Goal: Task Accomplishment & Management: Use online tool/utility

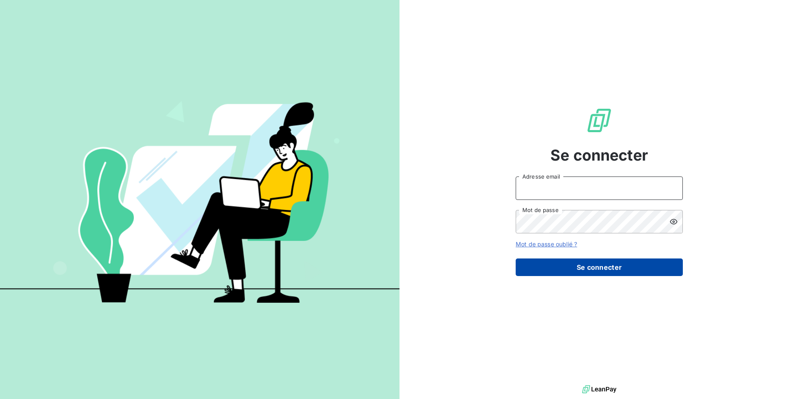
type input "[EMAIL_ADDRESS][DOMAIN_NAME]"
click at [584, 269] on button "Se connecter" at bounding box center [598, 267] width 167 height 18
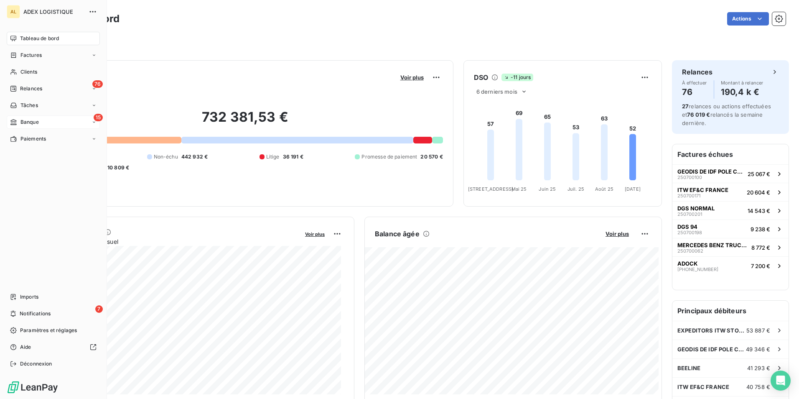
click at [27, 122] on span "Banque" at bounding box center [29, 122] width 18 height 8
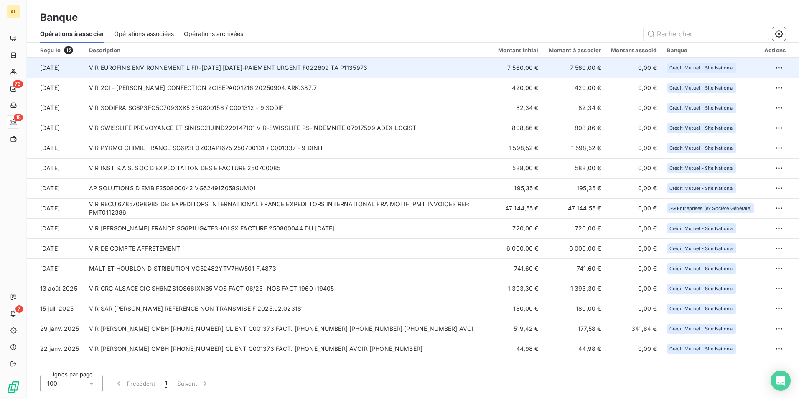
click at [116, 68] on td "VIR EUROFINS ENVIRONNEMENT L FR-[DATE] [DATE]-PAIEMENT URGENT F022609 TA P11359…" at bounding box center [288, 68] width 409 height 20
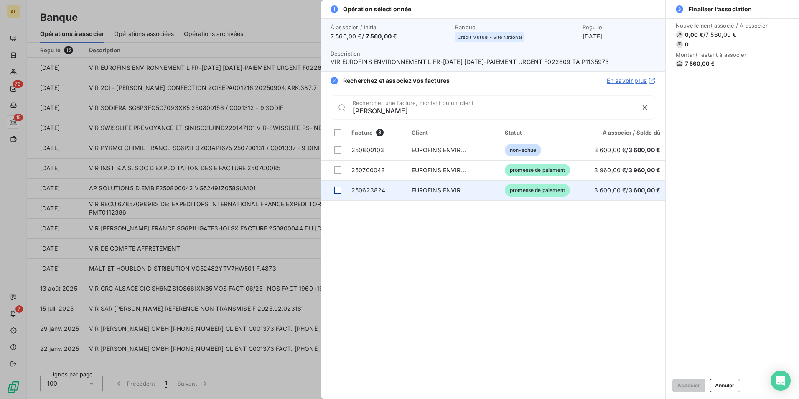
type input "[PERSON_NAME]"
click at [340, 190] on div at bounding box center [338, 190] width 8 height 8
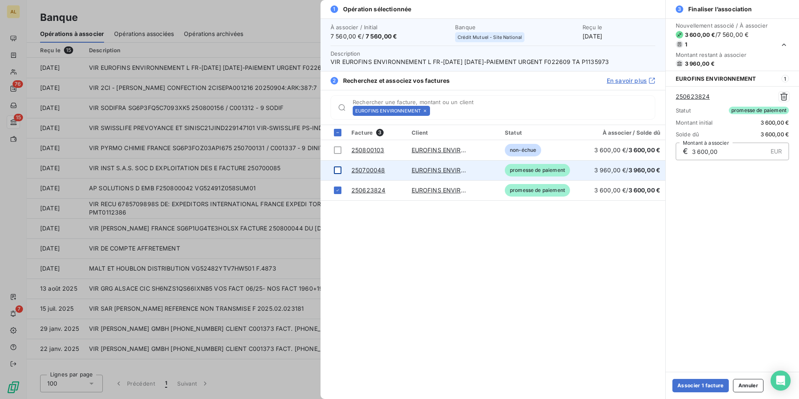
click at [336, 169] on div at bounding box center [338, 170] width 8 height 8
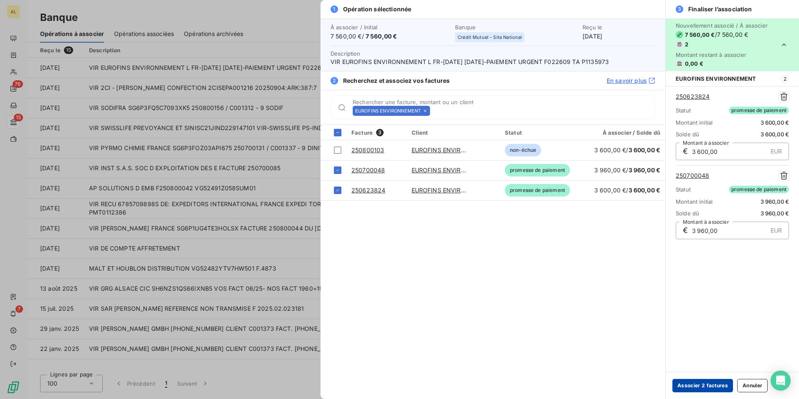
click at [695, 382] on button "Associer 2 factures" at bounding box center [702, 384] width 61 height 13
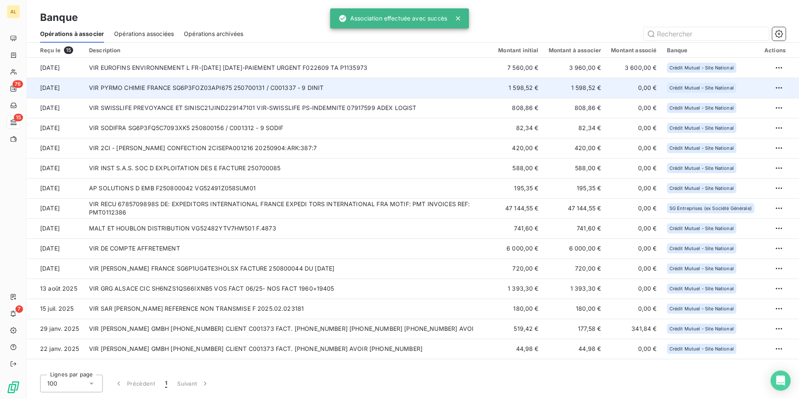
click at [143, 90] on td "VIR PYRMO CHIMIE FRANCE SG6P3FOZ03API675 250700131 / C001337 - 9 DINIT" at bounding box center [288, 88] width 409 height 20
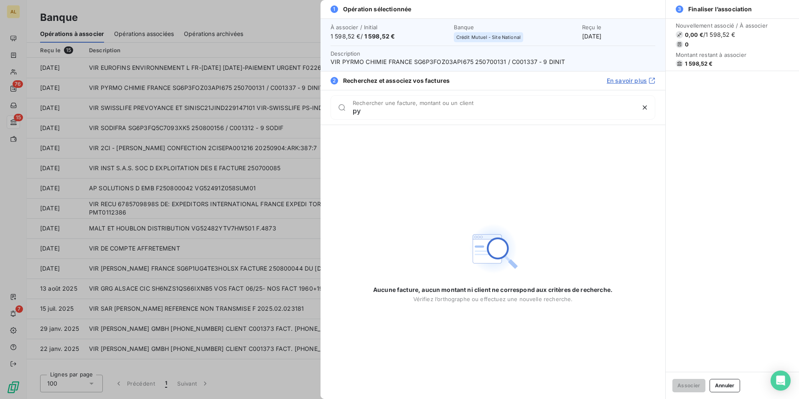
type input "p"
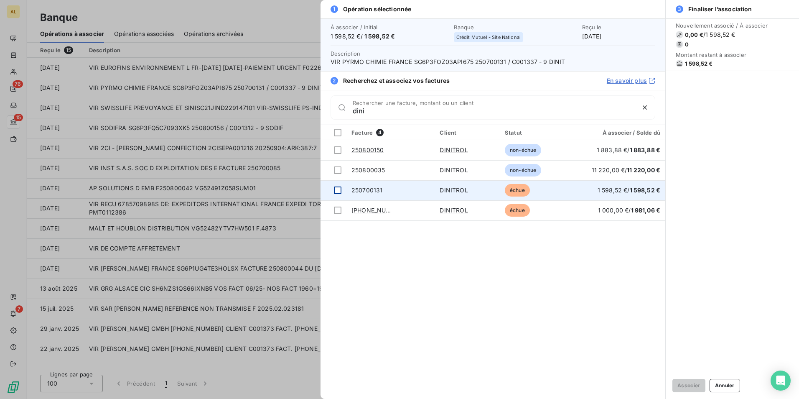
type input "dini"
click at [337, 189] on div at bounding box center [338, 190] width 8 height 8
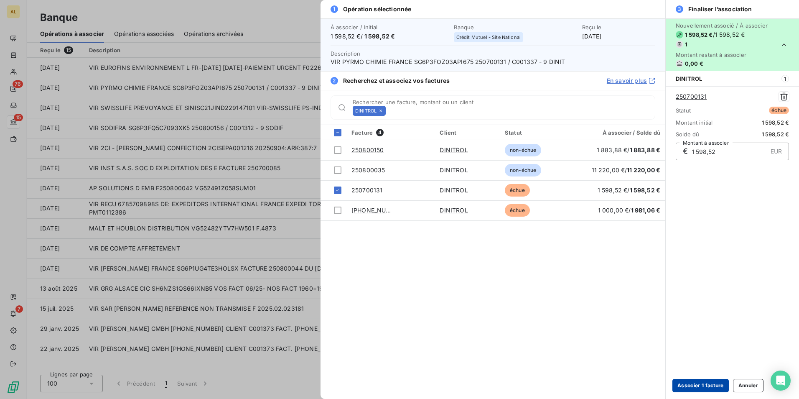
click at [685, 384] on button "Associer 1 facture" at bounding box center [700, 384] width 56 height 13
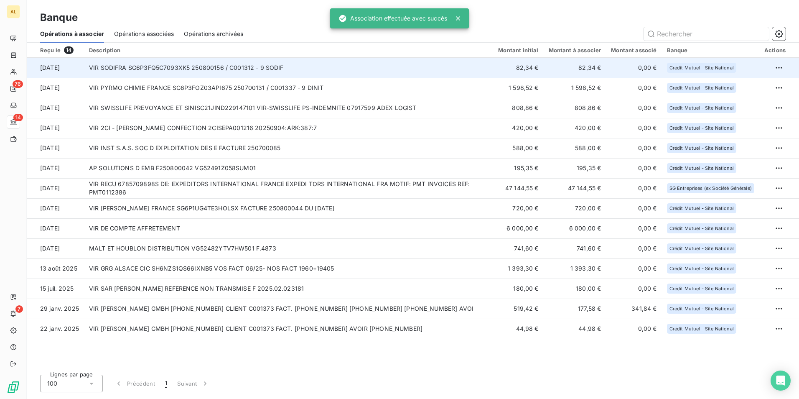
click at [114, 70] on td "VIR SODIFRA SG6P3FQ5C7093XK5 250800156 / C001312 - 9 SODIF" at bounding box center [288, 68] width 409 height 20
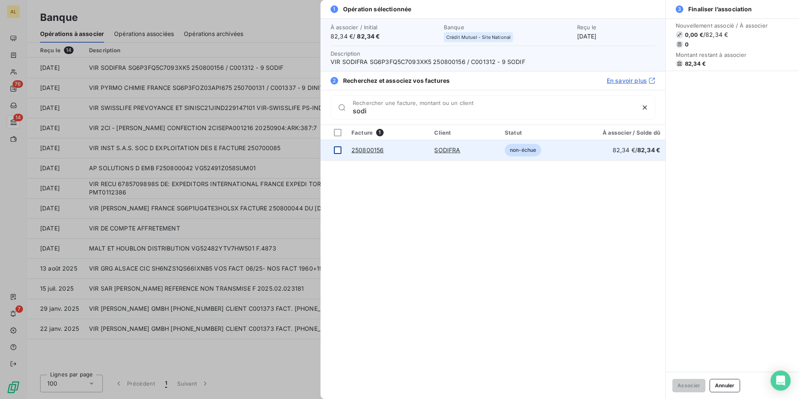
type input "sodi"
click at [336, 147] on div at bounding box center [338, 150] width 8 height 8
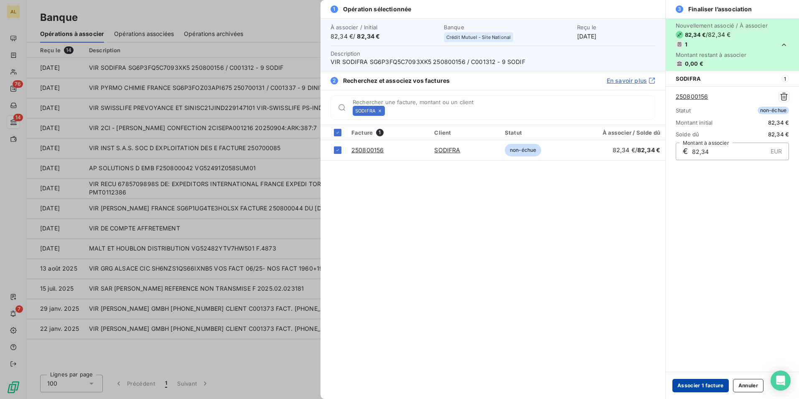
click at [695, 386] on button "Associer 1 facture" at bounding box center [700, 384] width 56 height 13
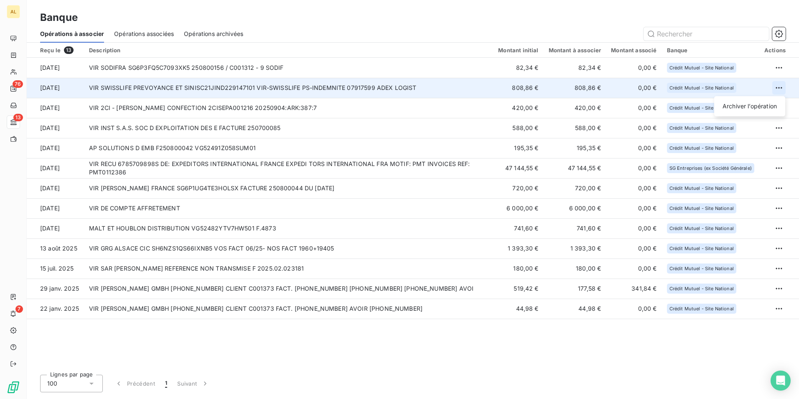
click at [778, 87] on html "AL 76 13 7 Banque Opérations à associer Opérations associées Opérations archivé…" at bounding box center [399, 199] width 799 height 399
click at [752, 107] on div "Archiver l’opération" at bounding box center [749, 105] width 64 height 13
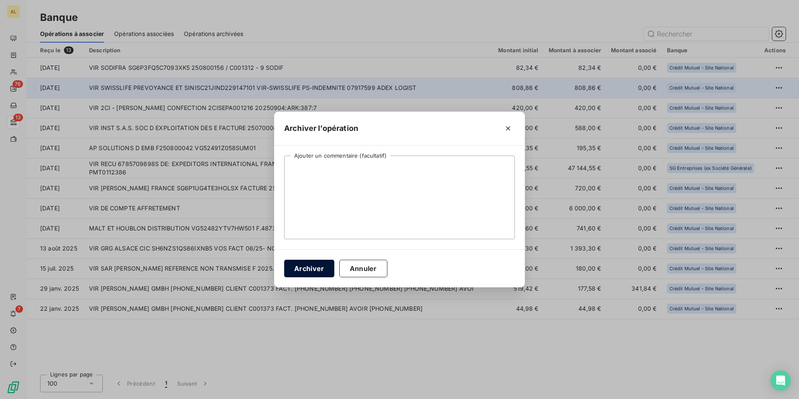
click at [317, 268] on button "Archiver" at bounding box center [309, 268] width 50 height 18
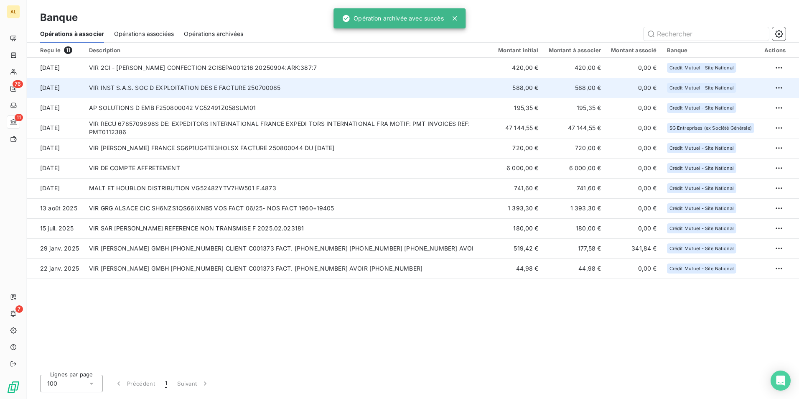
click at [134, 88] on td "VIR INST S.A.S. SOC D EXPLOITATION DES E FACTURE 250700085" at bounding box center [288, 88] width 409 height 20
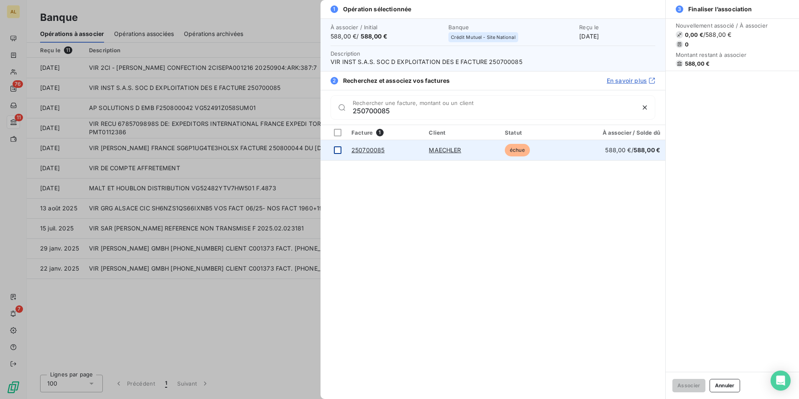
type input "250700085"
click at [343, 147] on td at bounding box center [333, 150] width 26 height 20
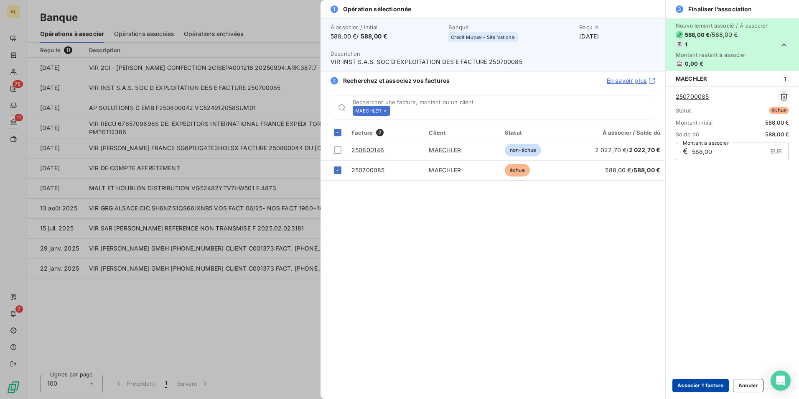
click at [700, 390] on button "Associer 1 facture" at bounding box center [700, 384] width 56 height 13
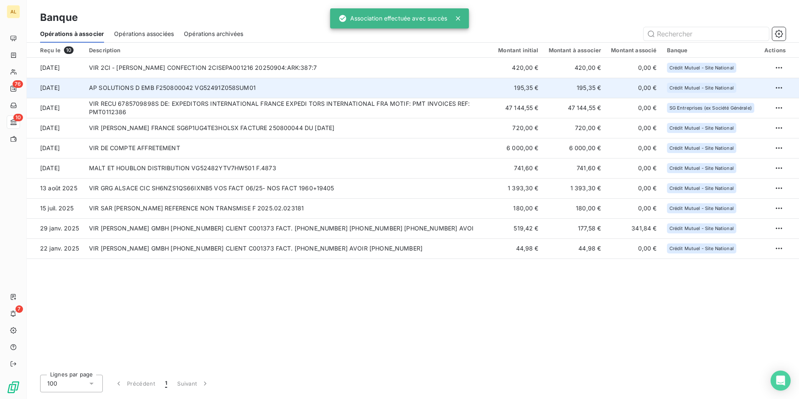
click at [113, 87] on td "AP SOLUTIONS D EMB F250800042 VG52491Z058SUM01" at bounding box center [288, 88] width 409 height 20
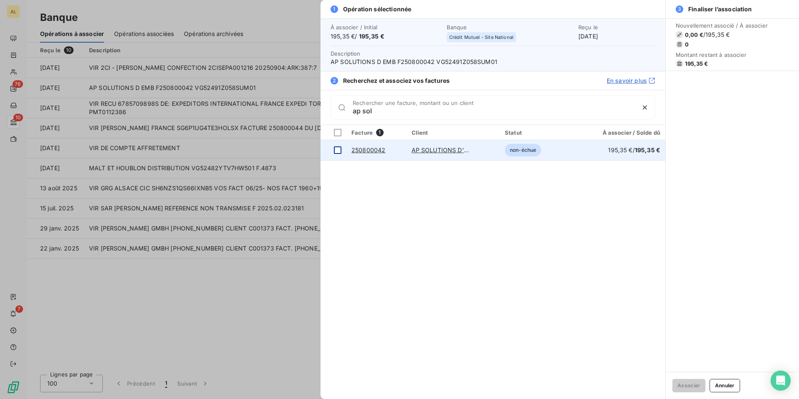
type input "ap sol"
click at [339, 151] on div at bounding box center [338, 150] width 8 height 8
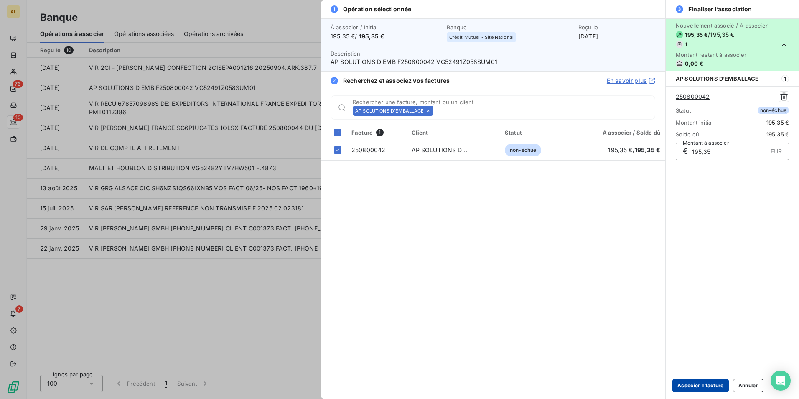
click at [691, 388] on button "Associer 1 facture" at bounding box center [700, 384] width 56 height 13
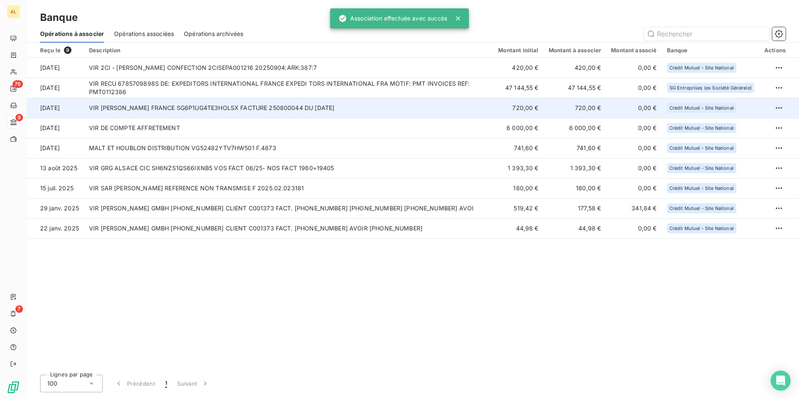
click at [109, 107] on td "VIR [PERSON_NAME] FRANCE SG6P1UG4TE3HOLSX FACTURE 250800044 DU [DATE]" at bounding box center [288, 108] width 409 height 20
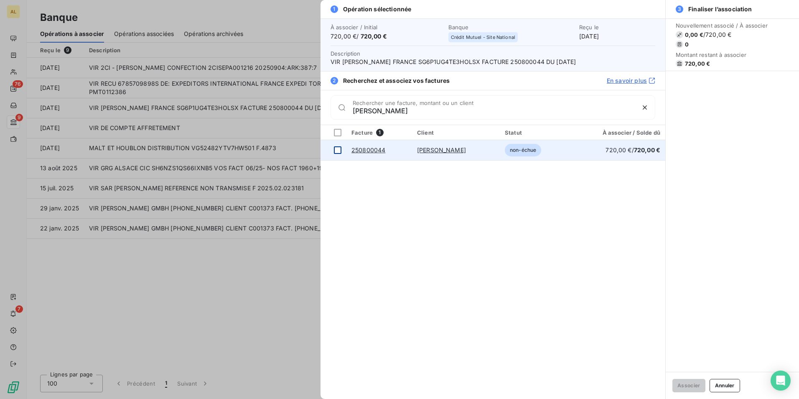
type input "[PERSON_NAME]"
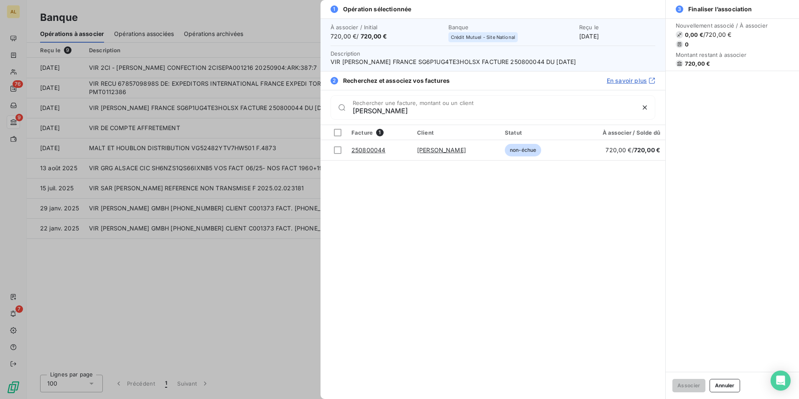
drag, startPoint x: 337, startPoint y: 151, endPoint x: 413, endPoint y: 224, distance: 105.8
click at [337, 151] on div at bounding box center [338, 150] width 8 height 8
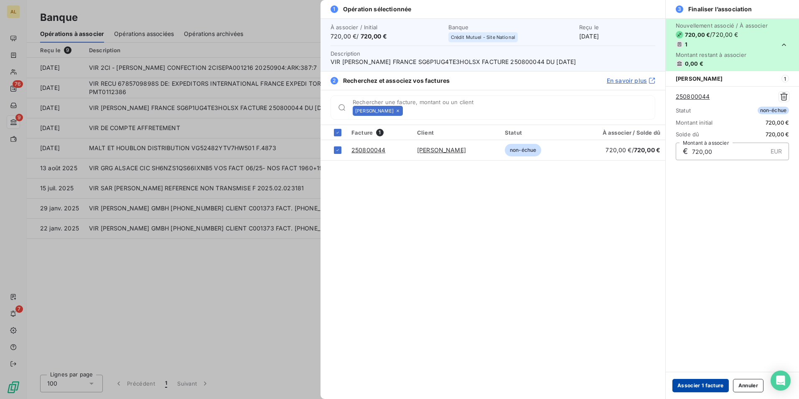
click at [700, 388] on button "Associer 1 facture" at bounding box center [700, 384] width 56 height 13
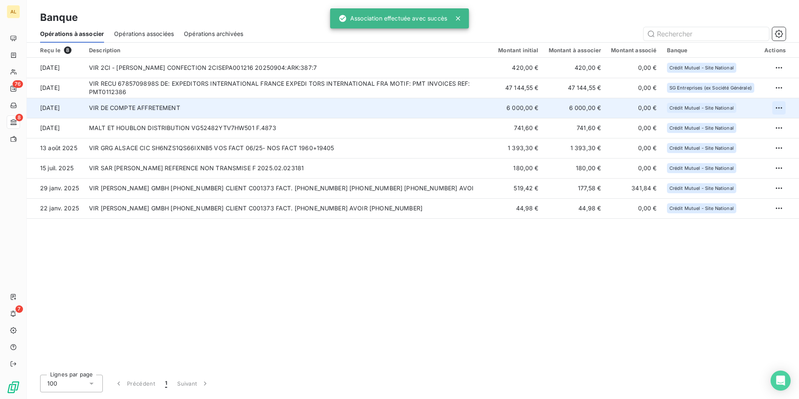
click at [784, 107] on html "AL 76 8 7 Banque Opérations à associer Opérations associées Opérations archivée…" at bounding box center [399, 199] width 799 height 399
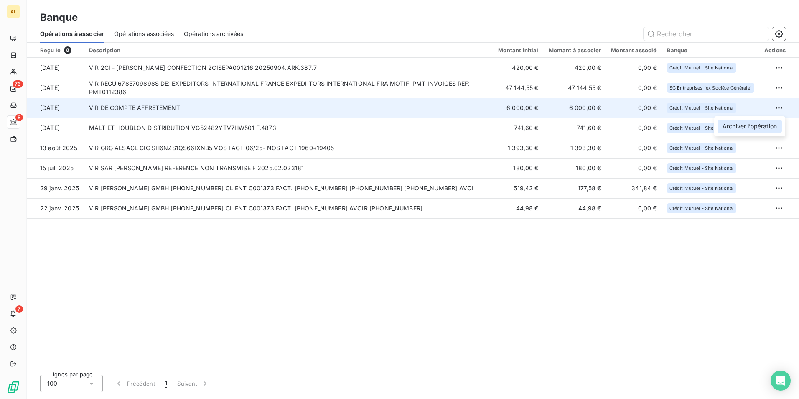
click at [727, 131] on div "Archiver l’opération" at bounding box center [749, 125] width 64 height 13
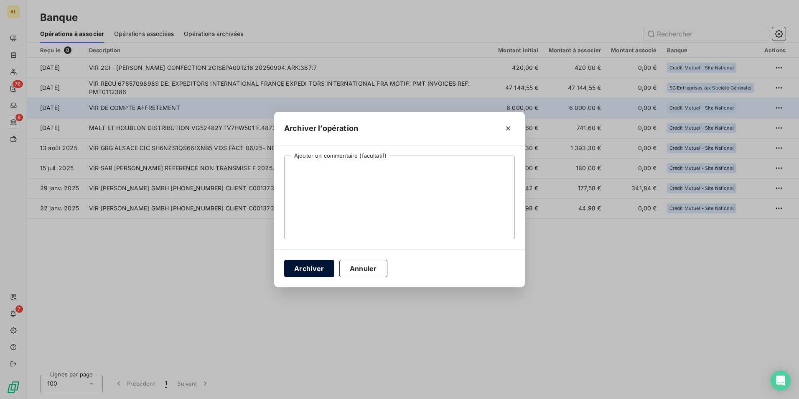
click at [315, 271] on button "Archiver" at bounding box center [309, 268] width 50 height 18
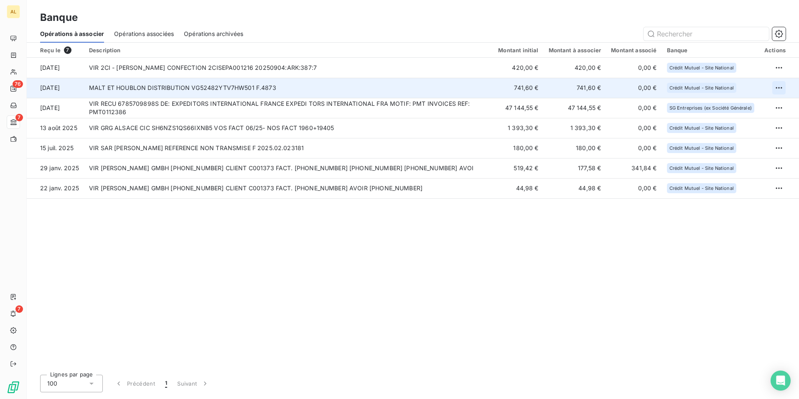
click at [776, 87] on html "AL 76 7 7 Banque Opérations à associer Opérations associées Opérations archivée…" at bounding box center [399, 199] width 799 height 399
click at [753, 106] on div "Archiver l’opération" at bounding box center [749, 105] width 64 height 13
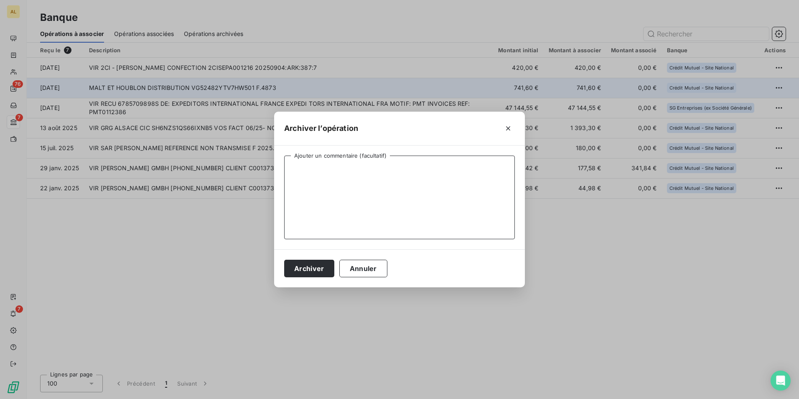
click at [292, 185] on textarea "Ajouter un commentaire (facultatif)" at bounding box center [399, 197] width 231 height 84
type textarea "a"
type textarea "ADOCK"
click at [312, 268] on button "Archiver" at bounding box center [309, 268] width 50 height 18
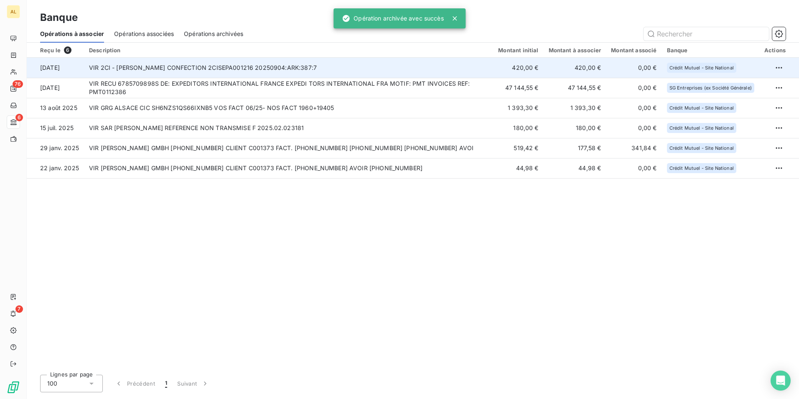
click at [115, 70] on td "VIR 2CI - [PERSON_NAME] CONFECTION 2CISEPA001216 20250904:ARK:387:7" at bounding box center [288, 68] width 409 height 20
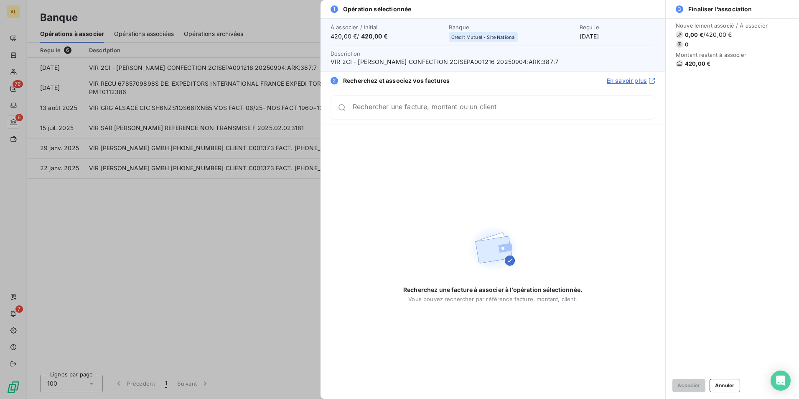
click at [375, 112] on input "Rechercher une facture, montant ou un client" at bounding box center [504, 107] width 302 height 8
drag, startPoint x: 375, startPoint y: 113, endPoint x: 269, endPoint y: 124, distance: 105.9
click at [269, 398] on div "1 Opération sélectionnée À associer / Initial 420,00 € / 420,00 € Banque Crédit…" at bounding box center [399, 399] width 799 height 0
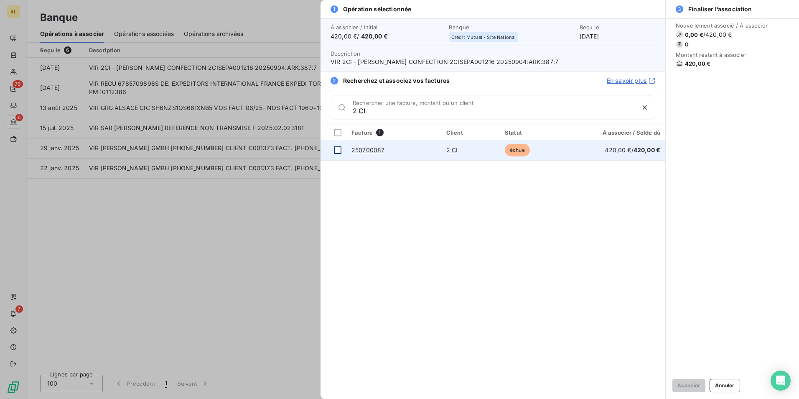
type input "2 CI"
click at [340, 152] on div at bounding box center [338, 150] width 8 height 8
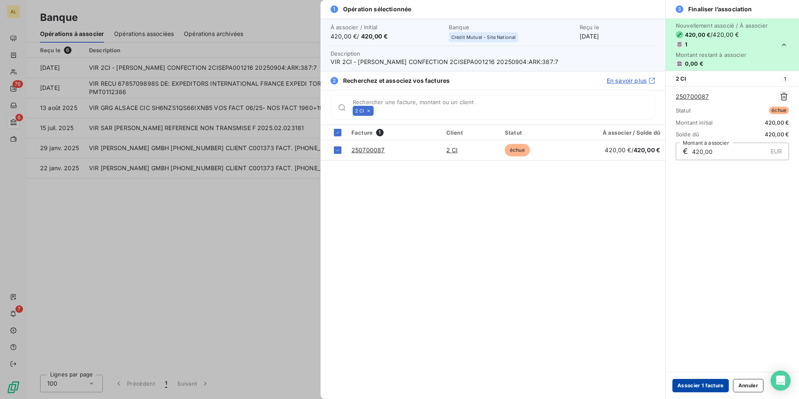
click at [694, 382] on button "Associer 1 facture" at bounding box center [700, 384] width 56 height 13
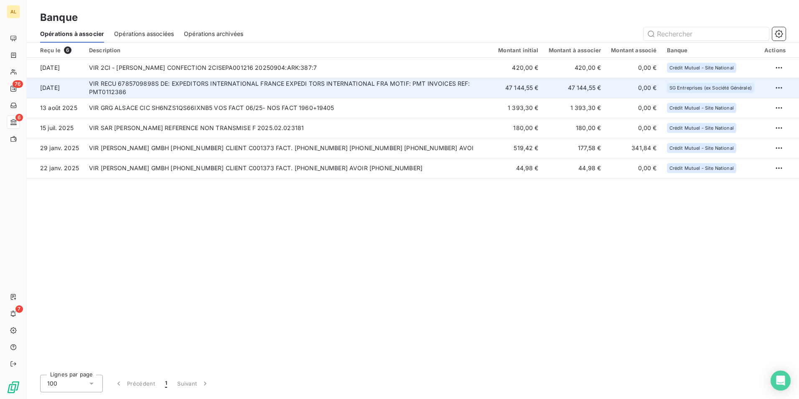
click at [114, 84] on td "VIR RECU 6785709898S DE: EXPEDITORS INTERNATIONAL FRANCE EXPEDI TORS INTERNATIO…" at bounding box center [288, 88] width 409 height 20
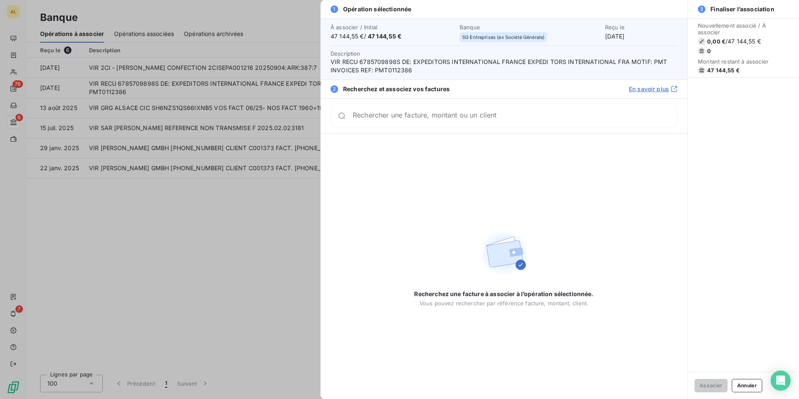
click at [366, 124] on div "Rechercher une facture, montant ou un client" at bounding box center [503, 116] width 347 height 24
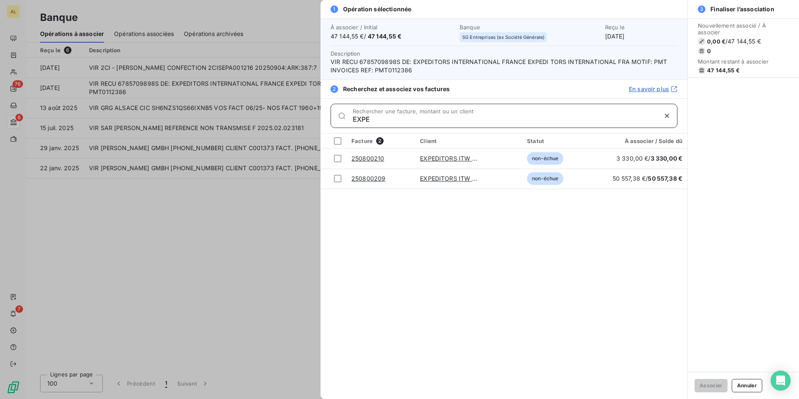
drag, startPoint x: 385, startPoint y: 122, endPoint x: 259, endPoint y: 130, distance: 126.0
click at [259, 398] on div "1 Opération sélectionnée À associer / Initial 47 144,55 € / 47 144,55 € Banque …" at bounding box center [399, 399] width 799 height 0
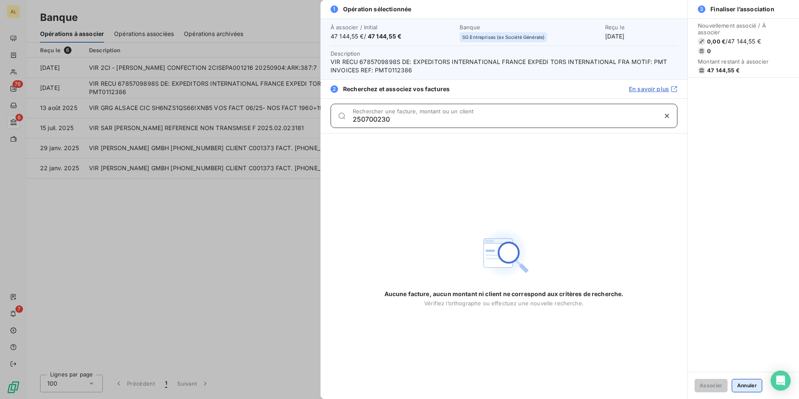
type input "250700230"
click at [744, 383] on button "Annuler" at bounding box center [746, 384] width 30 height 13
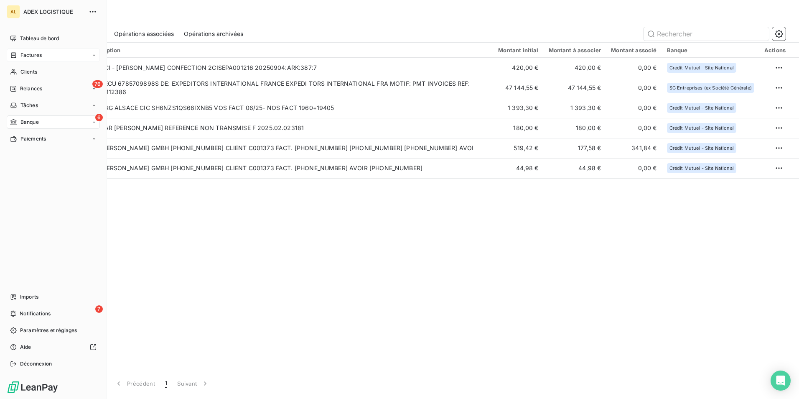
click at [25, 58] on span "Factures" at bounding box center [30, 55] width 21 height 8
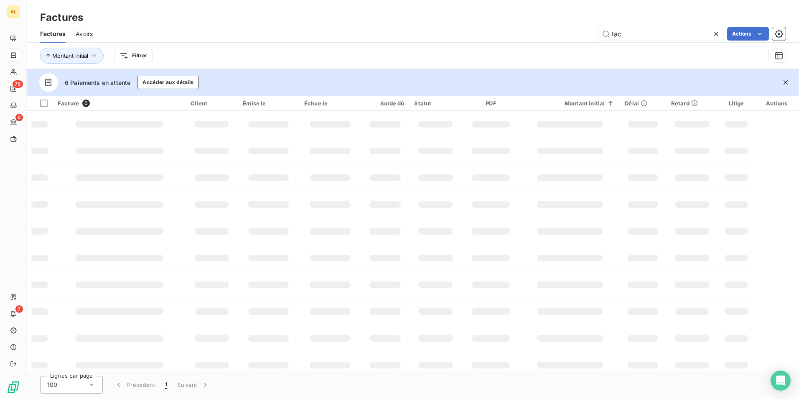
drag, startPoint x: 643, startPoint y: 36, endPoint x: 489, endPoint y: 43, distance: 154.3
click at [489, 43] on div "Factures Avoirs tac Actions Montant initial Filtrer" at bounding box center [413, 46] width 772 height 43
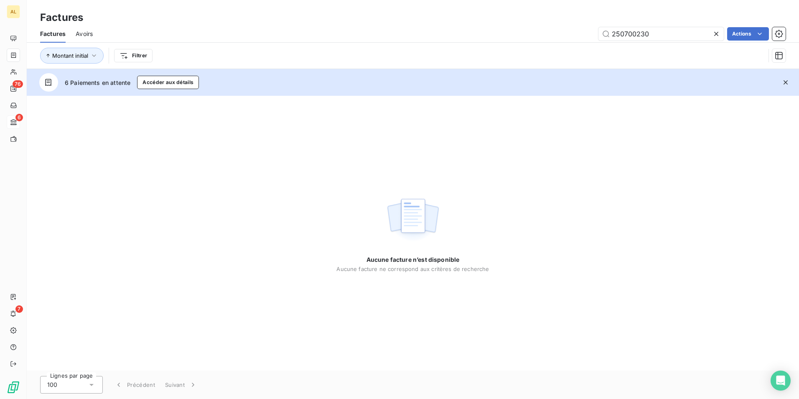
type input "250700230"
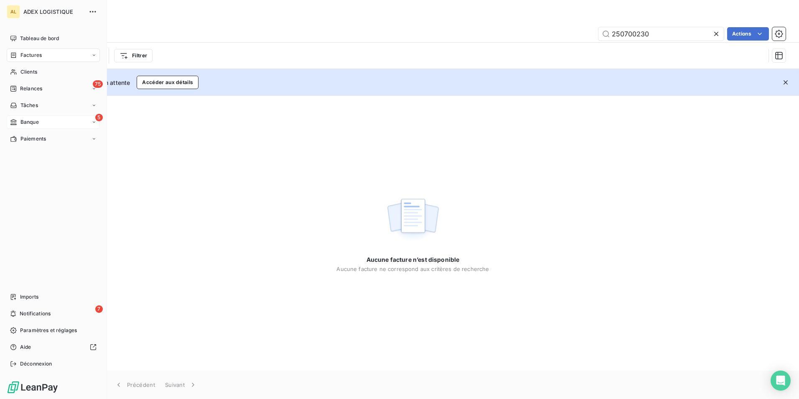
click at [33, 123] on span "Banque" at bounding box center [29, 122] width 18 height 8
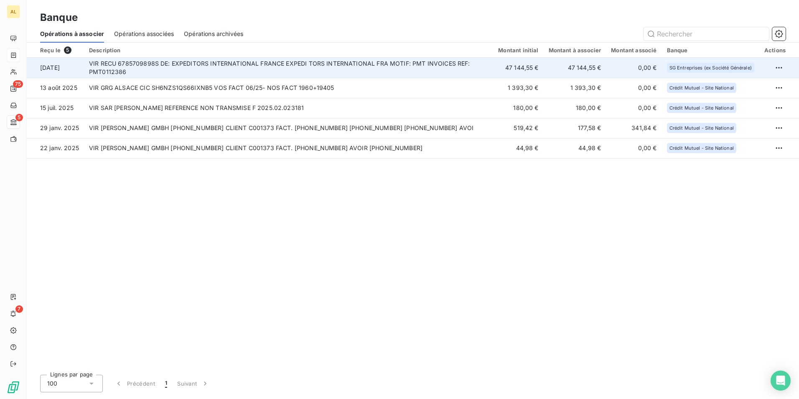
click at [127, 74] on td "VIR RECU 6785709898S DE: EXPEDITORS INTERNATIONAL FRANCE EXPEDI TORS INTERNATIO…" at bounding box center [288, 68] width 409 height 20
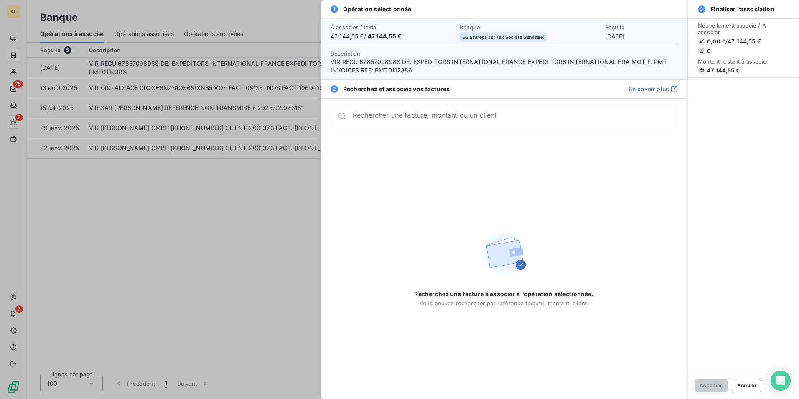
click at [376, 124] on div "Rechercher une facture, montant ou un client" at bounding box center [503, 116] width 347 height 24
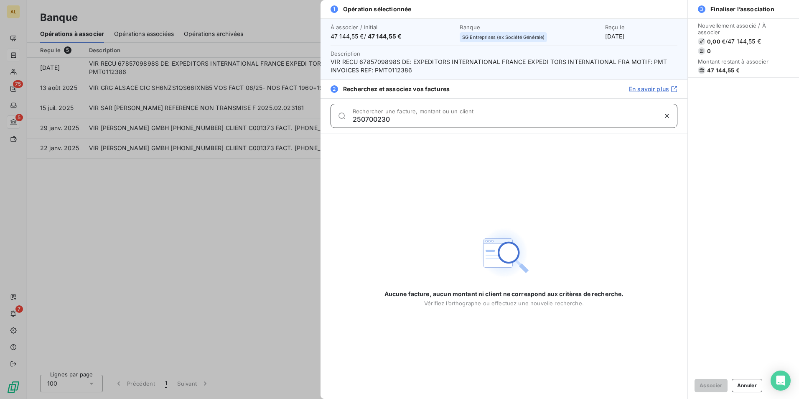
type input "250700230"
click at [10, 310] on div at bounding box center [399, 199] width 799 height 399
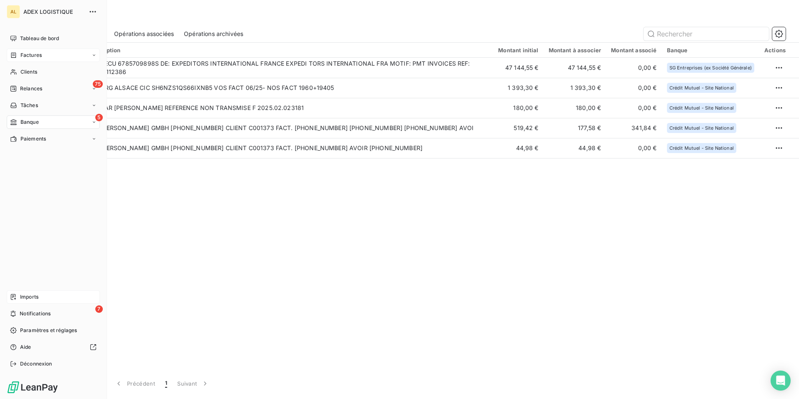
click at [25, 299] on span "Imports" at bounding box center [29, 297] width 18 height 8
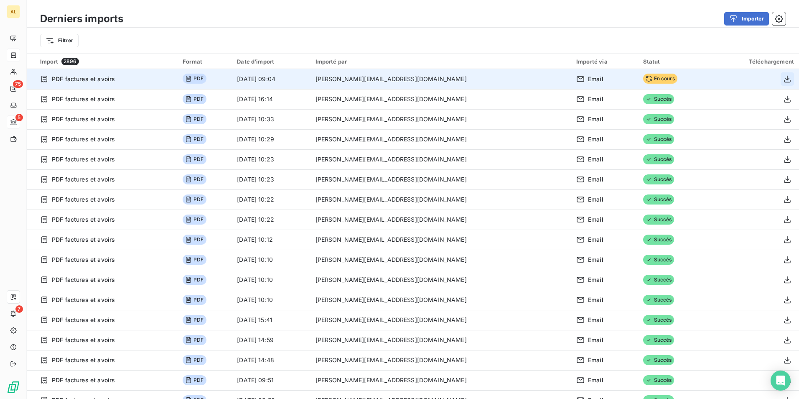
click at [784, 79] on icon "button" at bounding box center [787, 78] width 7 height 7
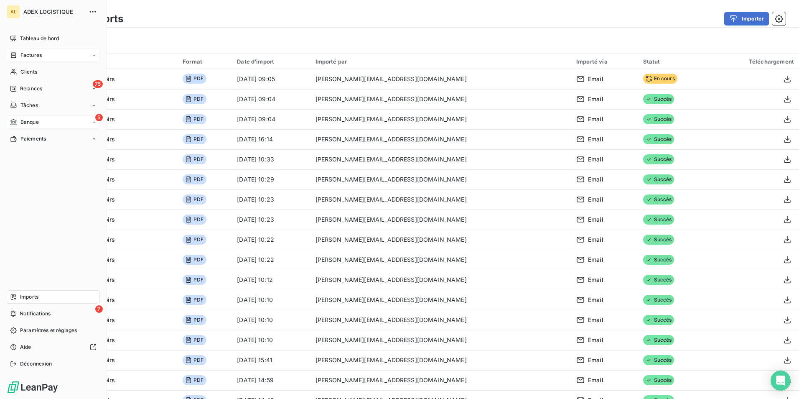
click at [19, 119] on div "Banque" at bounding box center [24, 122] width 29 height 8
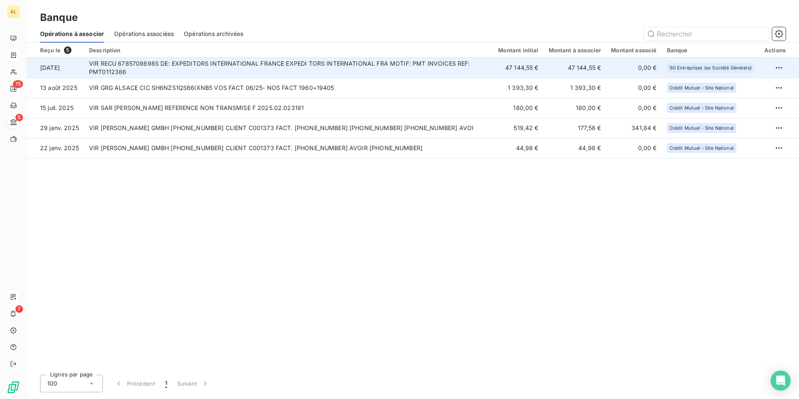
click at [256, 63] on td "VIR RECU 6785709898S DE: EXPEDITORS INTERNATIONAL FRANCE EXPEDI TORS INTERNATIO…" at bounding box center [288, 68] width 409 height 20
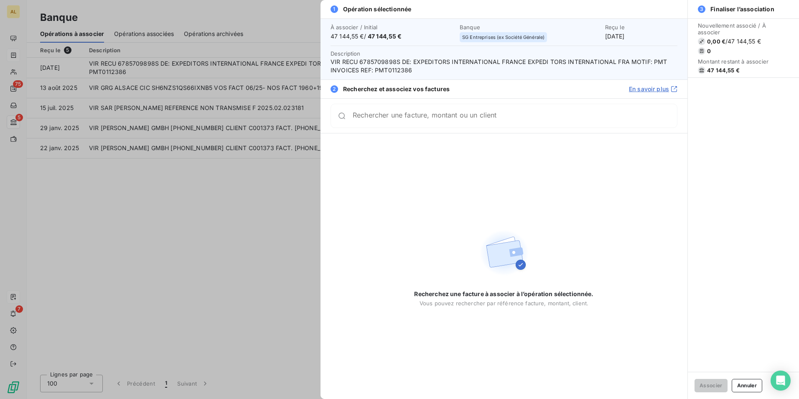
click at [397, 117] on input "Rechercher une facture, montant ou un client" at bounding box center [515, 116] width 324 height 8
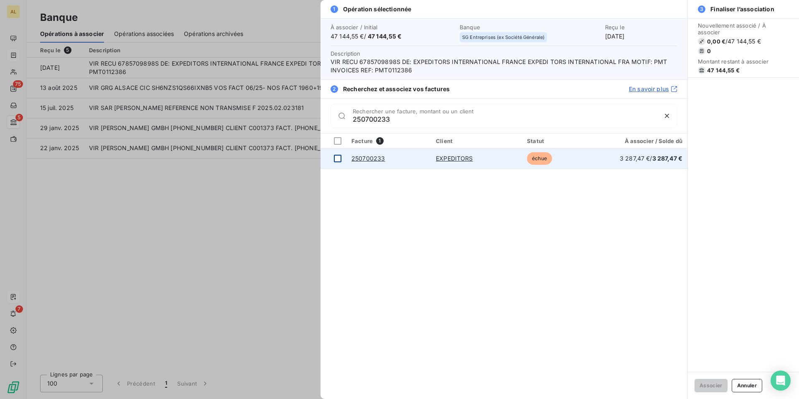
type input "250700233"
click at [336, 160] on div at bounding box center [338, 159] width 8 height 8
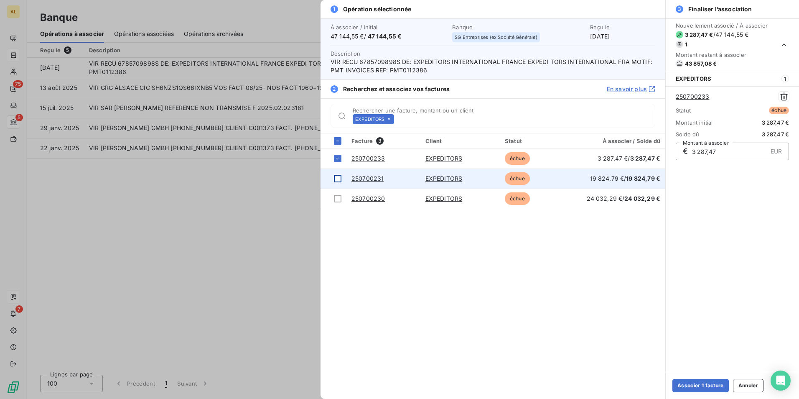
click at [337, 179] on div at bounding box center [338, 179] width 8 height 8
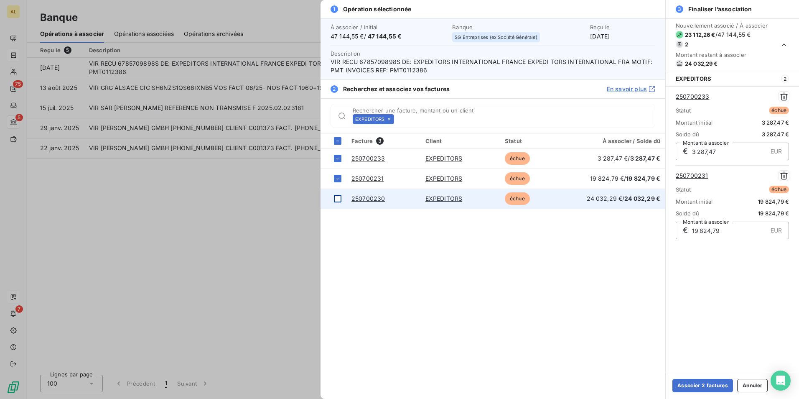
click at [337, 201] on div at bounding box center [338, 199] width 8 height 8
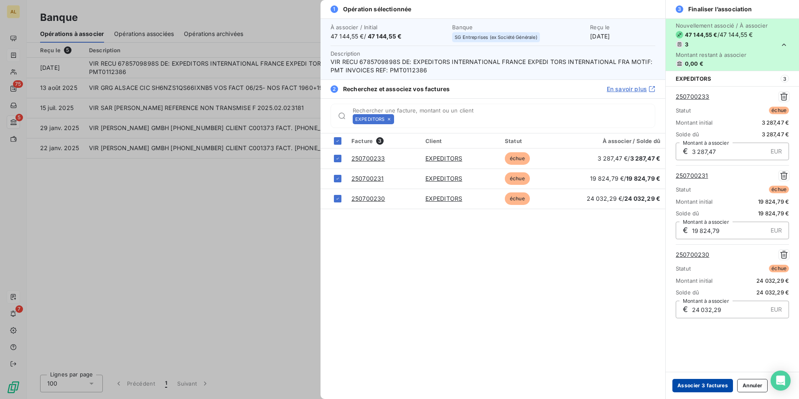
click at [698, 384] on button "Associer 3 factures" at bounding box center [702, 384] width 61 height 13
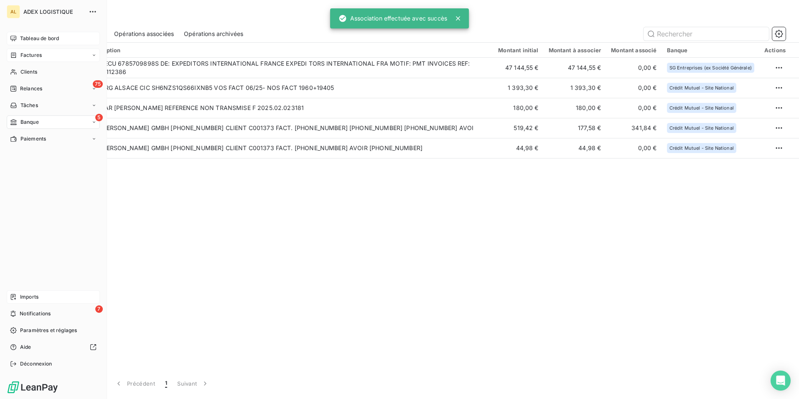
click at [24, 39] on span "Tableau de bord" at bounding box center [39, 39] width 39 height 8
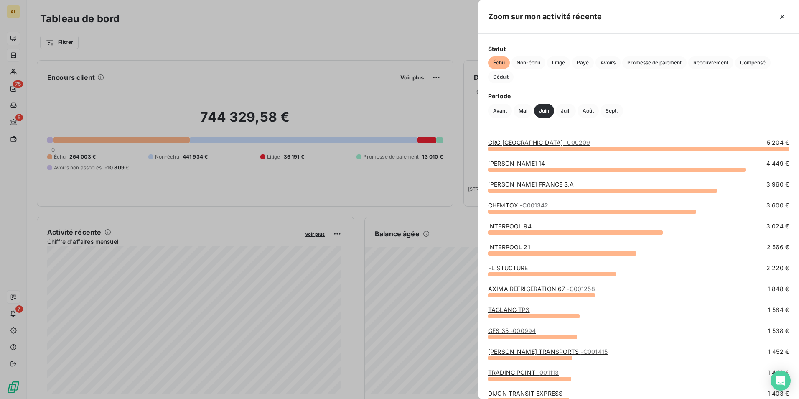
click at [505, 203] on link "CHEMTOX - C001342" at bounding box center [518, 204] width 60 height 7
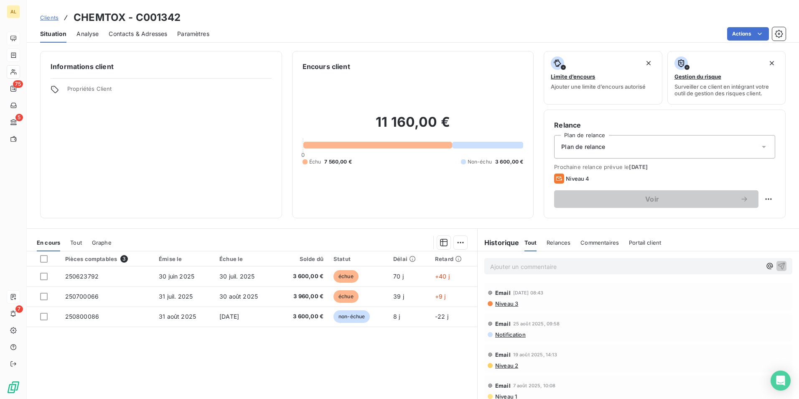
click at [124, 27] on div "Contacts & Adresses" at bounding box center [138, 34] width 58 height 18
